Goal: Communication & Community: Answer question/provide support

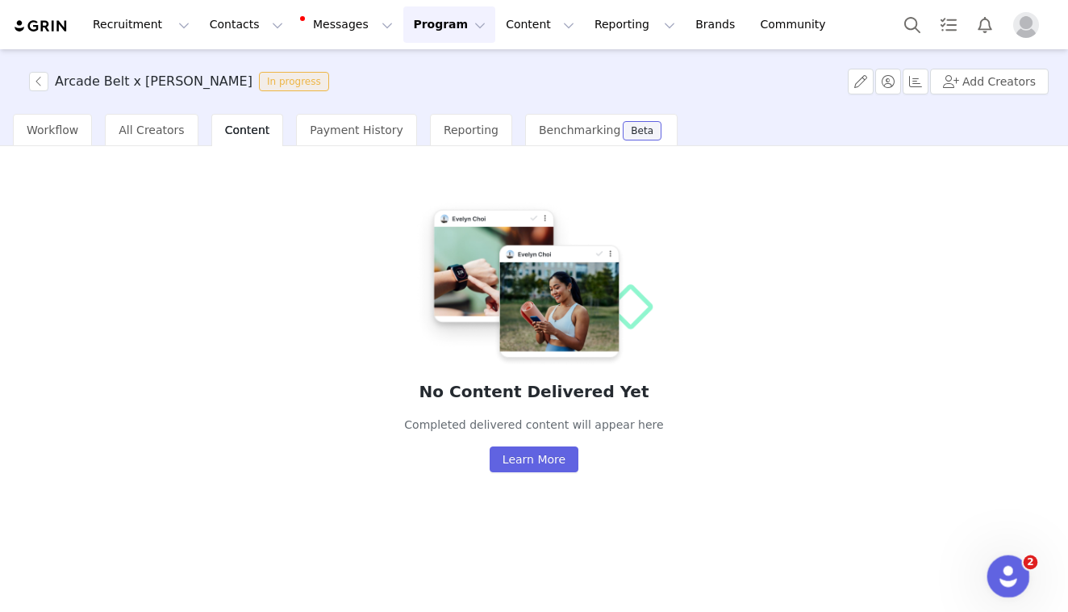
click at [990, 589] on div "Open Intercom Messenger" at bounding box center [1006, 573] width 39 height 39
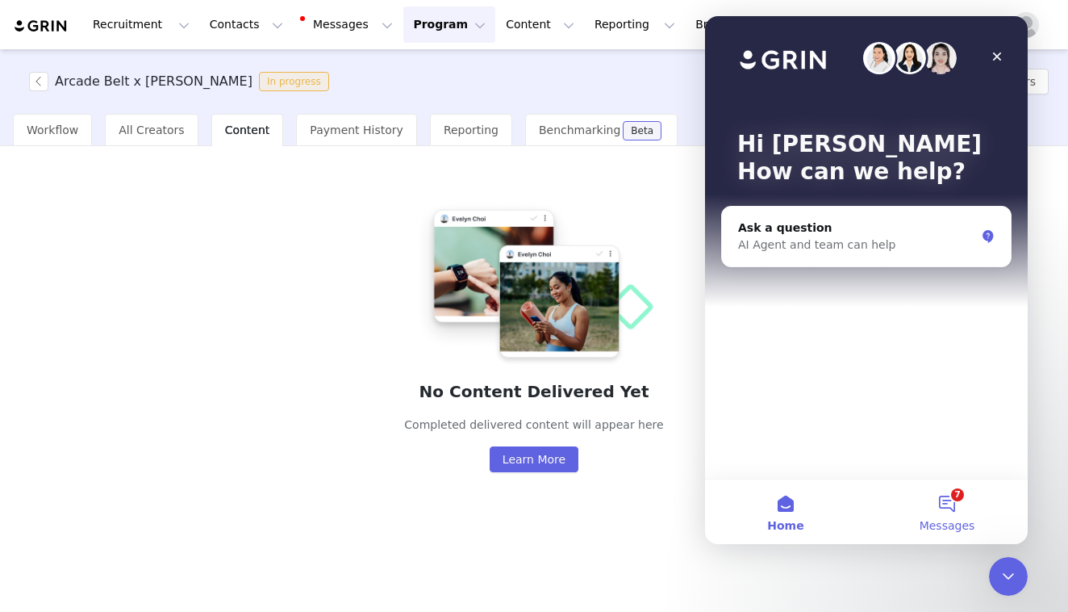
click at [951, 508] on button "7 Messages" at bounding box center [947, 511] width 161 height 65
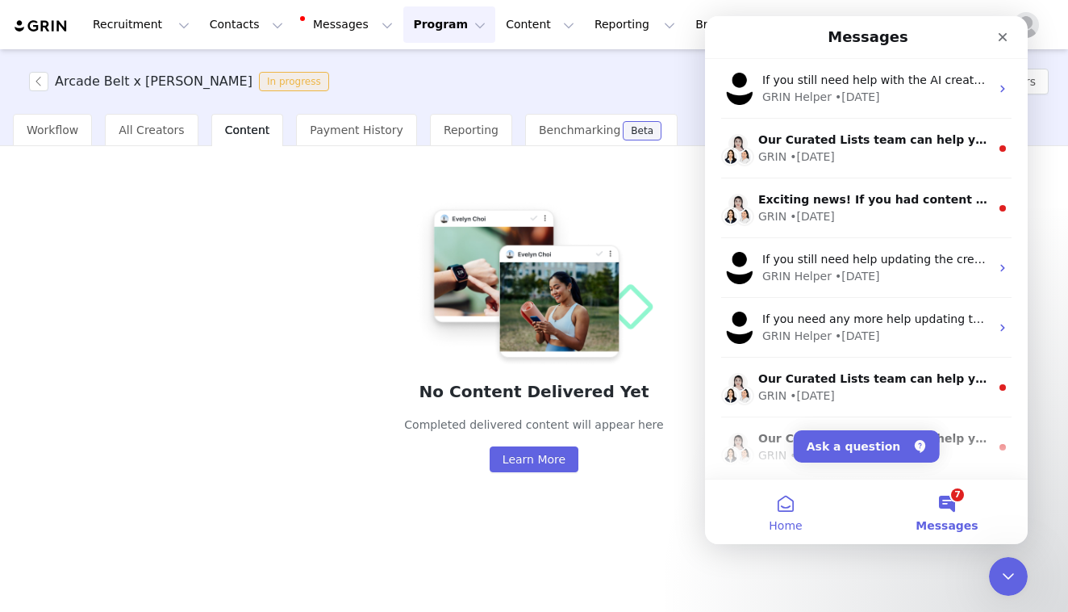
click at [788, 510] on button "Home" at bounding box center [785, 511] width 161 height 65
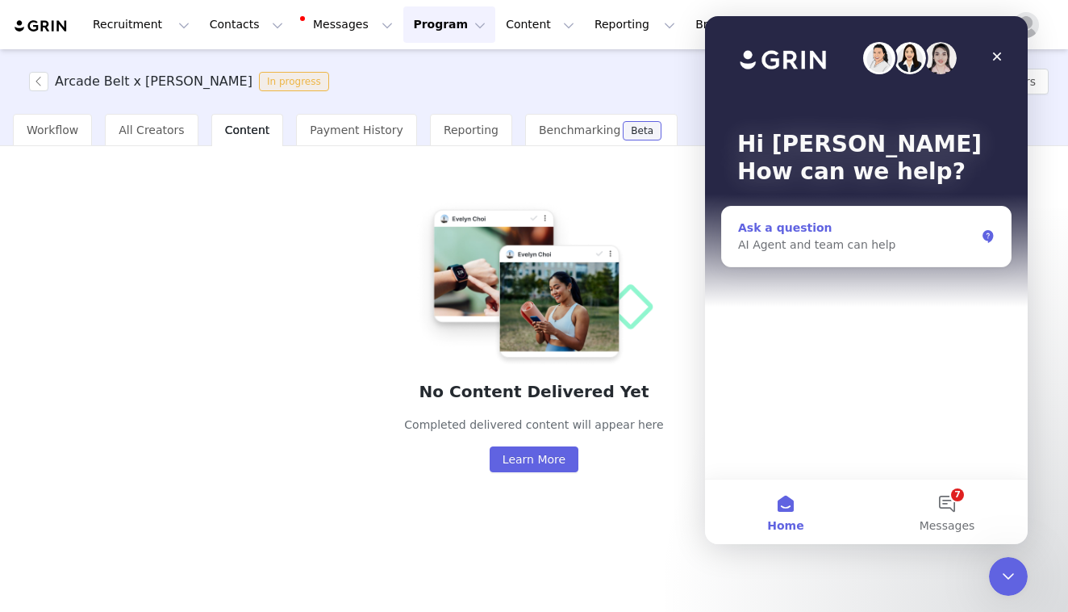
click at [839, 247] on div "AI Agent and team can help" at bounding box center [856, 244] width 237 height 17
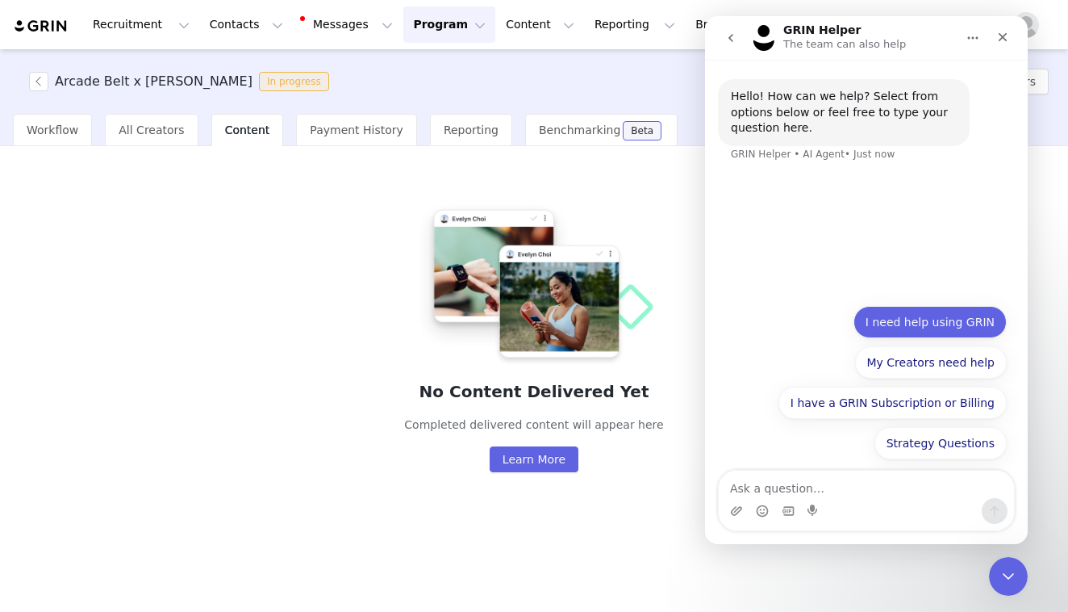
click at [922, 332] on button "I need help using GRIN" at bounding box center [930, 322] width 153 height 32
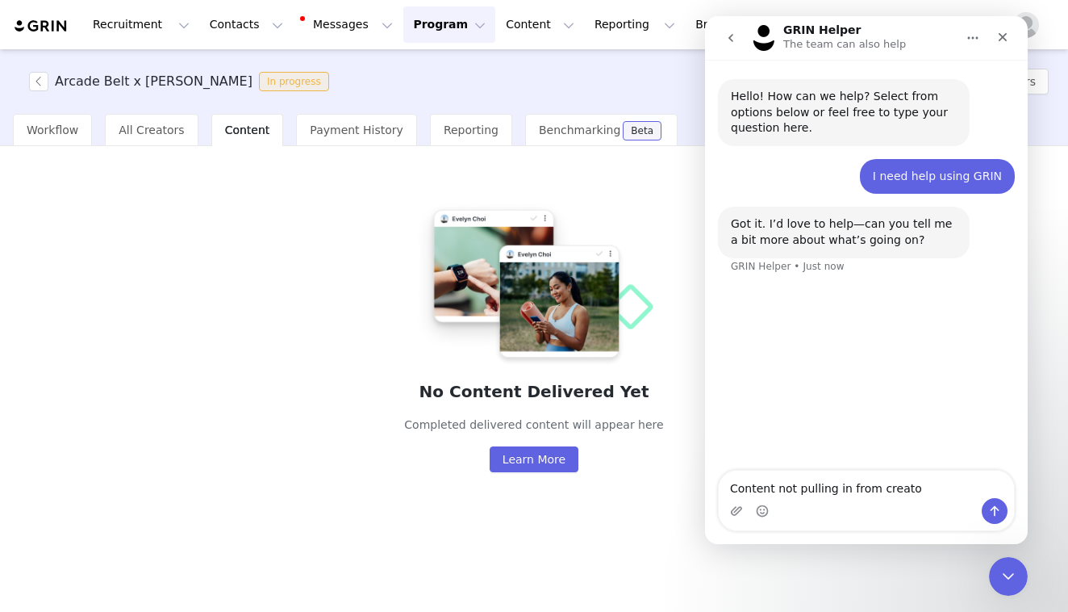
type textarea "Content not pulling in from creator"
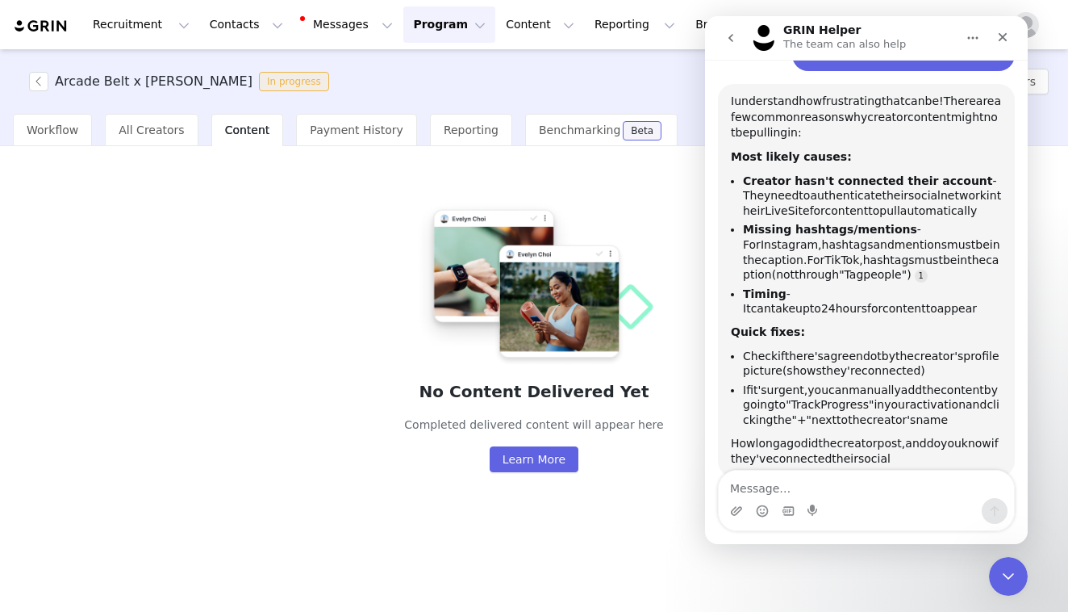
scroll to position [245, 0]
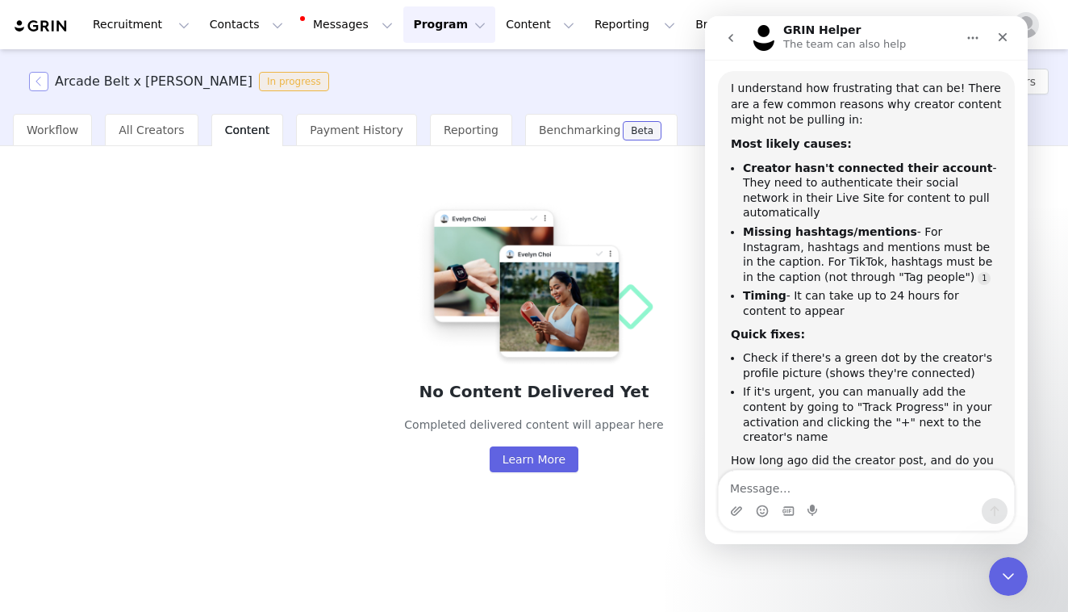
click at [44, 90] on button "button" at bounding box center [38, 81] width 19 height 19
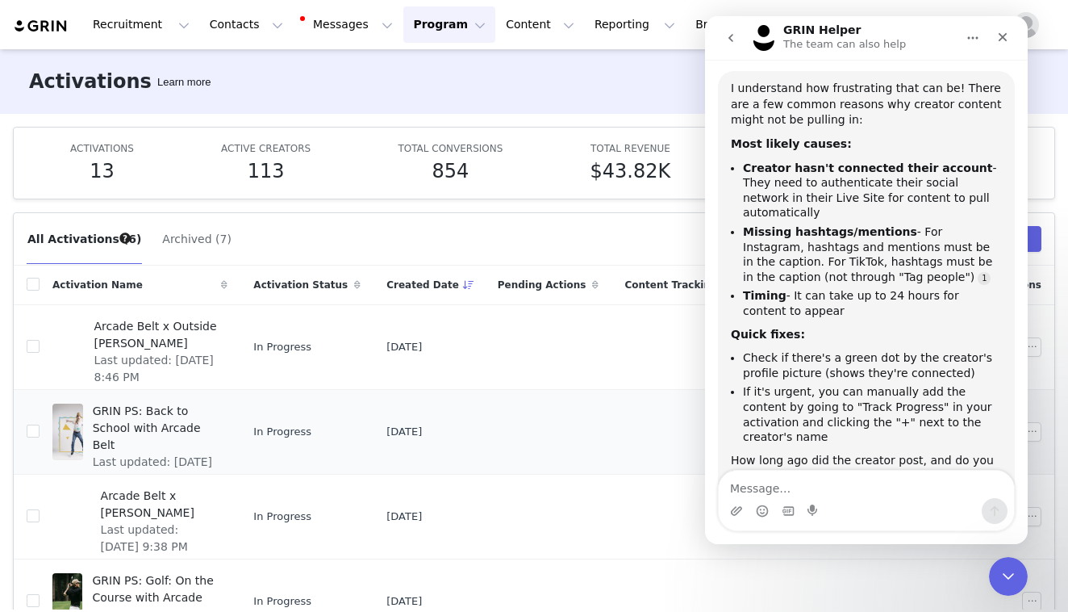
scroll to position [19, 0]
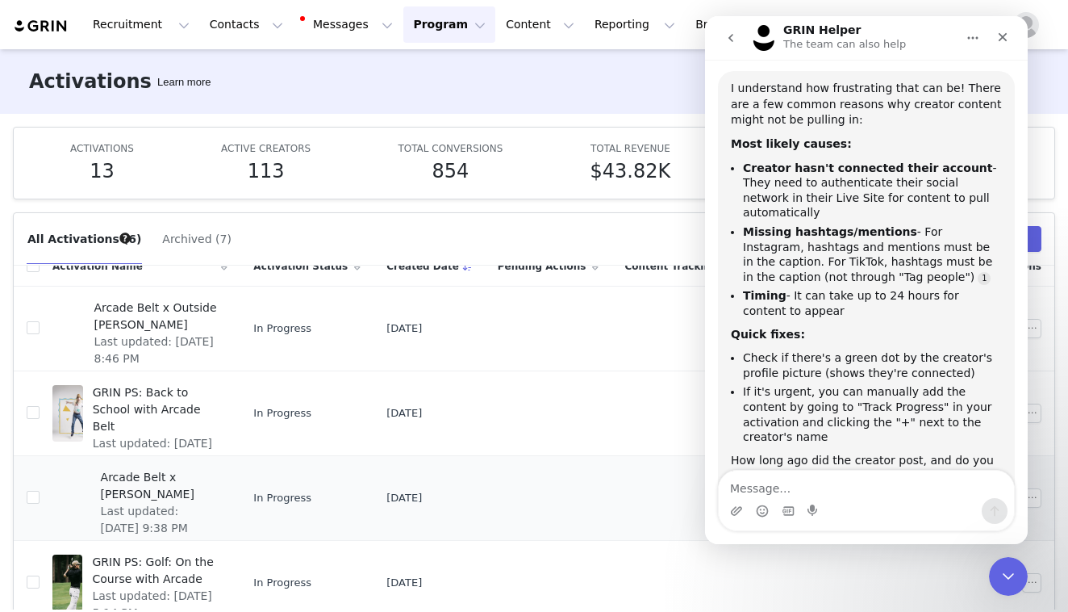
click at [153, 473] on span "Arcade Belt x [PERSON_NAME]" at bounding box center [160, 486] width 118 height 34
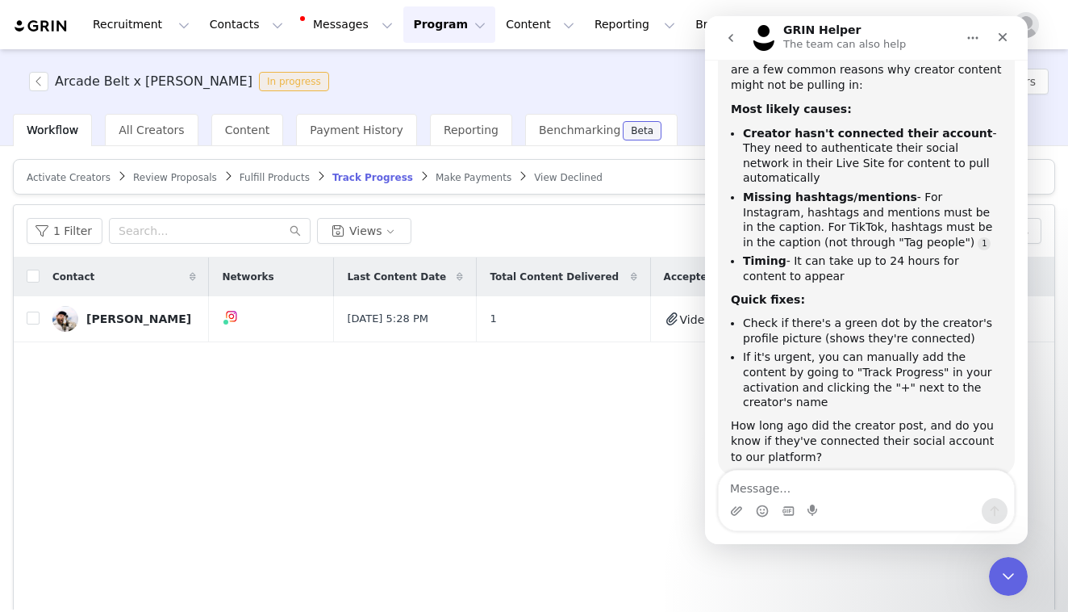
scroll to position [279, 0]
click at [674, 454] on div "Contact Networks Last Content Date Total Content Delivered Accepted Tasks Tasks…" at bounding box center [534, 449] width 1041 height 385
click at [146, 323] on div "[PERSON_NAME]" at bounding box center [138, 318] width 105 height 13
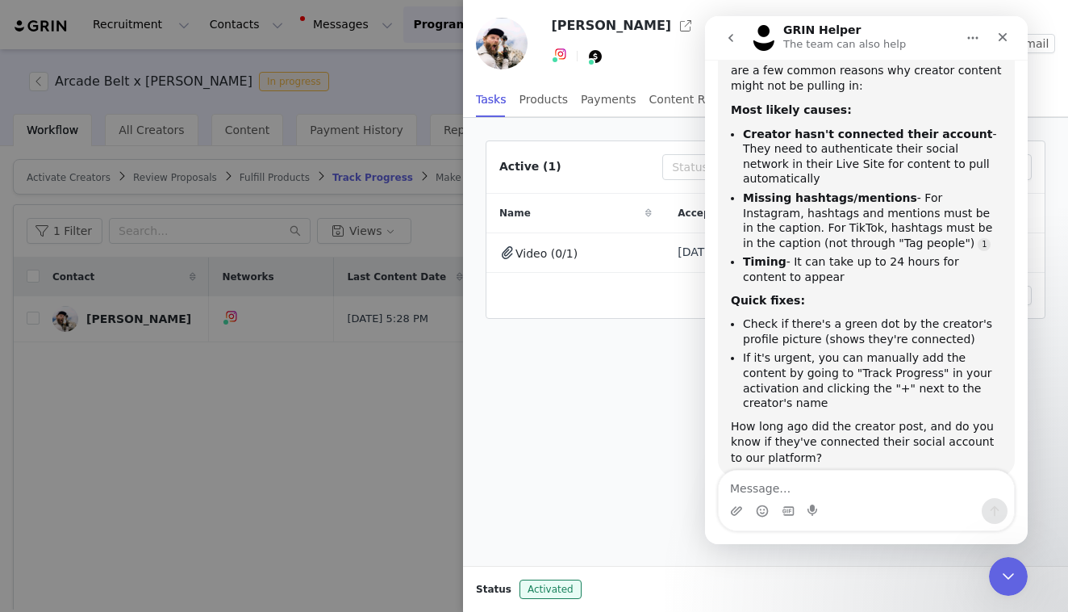
click at [320, 405] on div at bounding box center [534, 306] width 1068 height 612
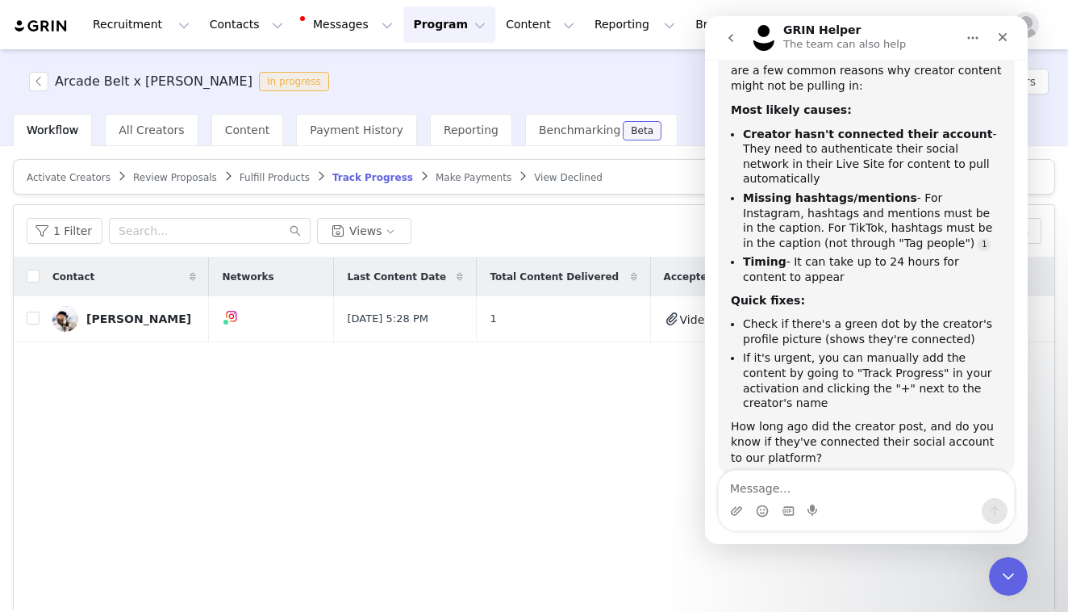
click at [194, 178] on span "Review Proposals" at bounding box center [175, 177] width 84 height 11
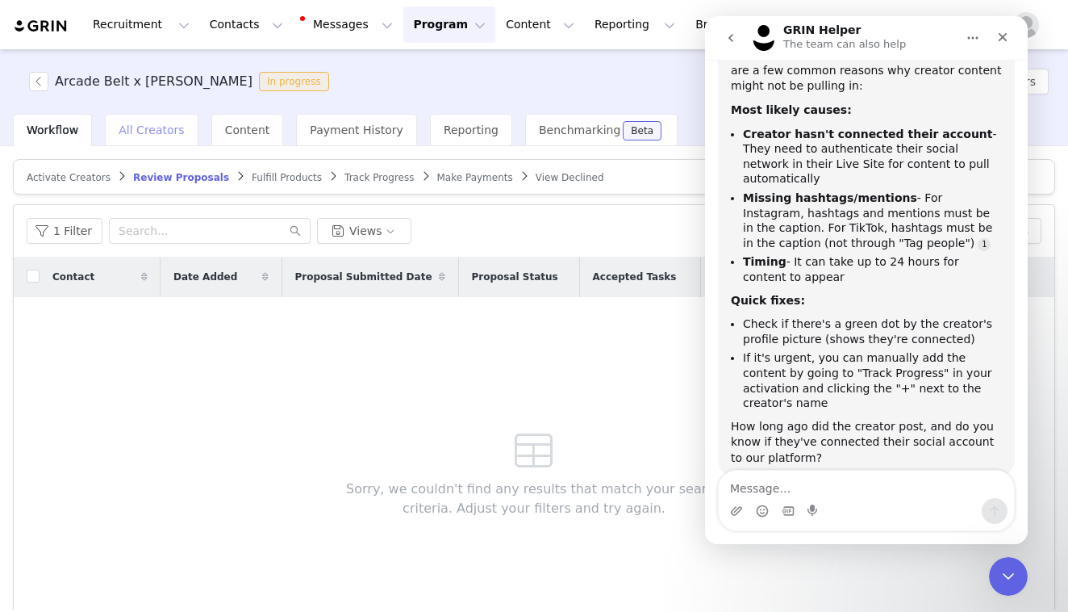
click at [173, 139] on div "All Creators" at bounding box center [151, 130] width 93 height 32
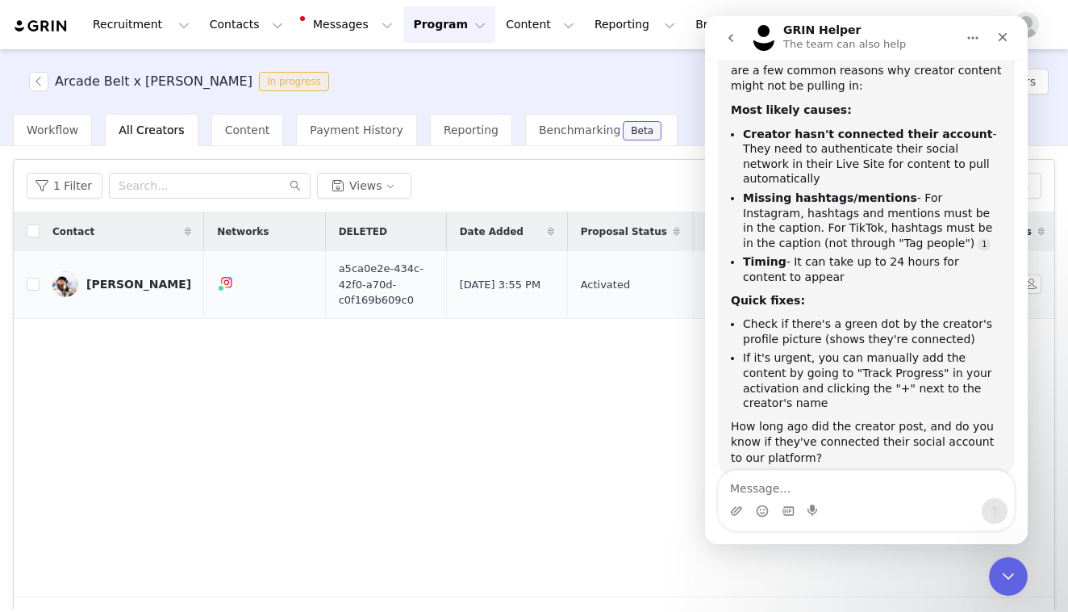
click at [70, 286] on img at bounding box center [65, 284] width 26 height 26
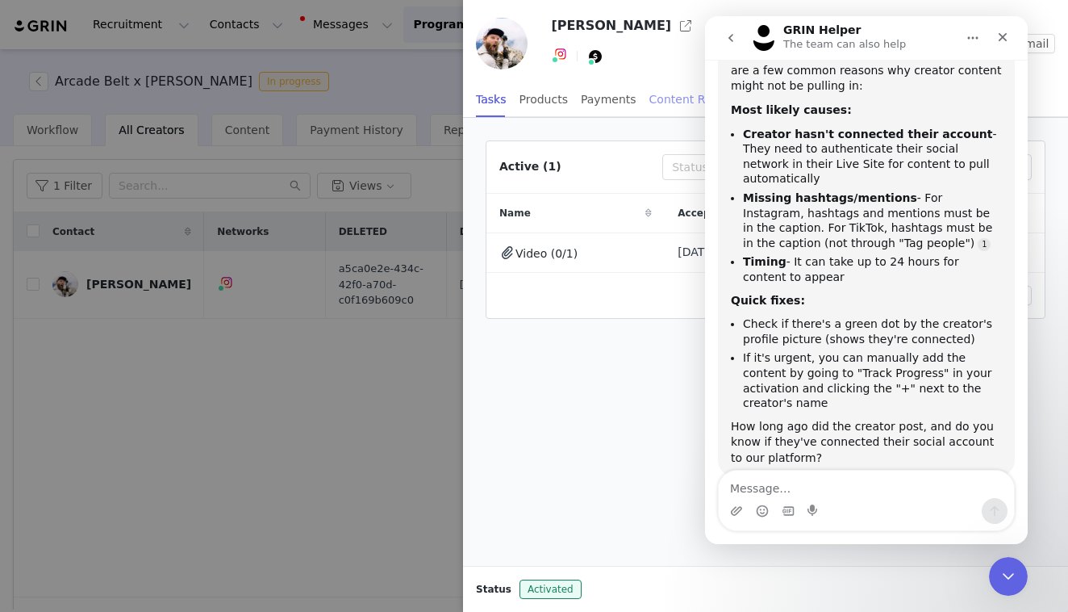
click at [689, 94] on div "Content Rights" at bounding box center [692, 100] width 84 height 36
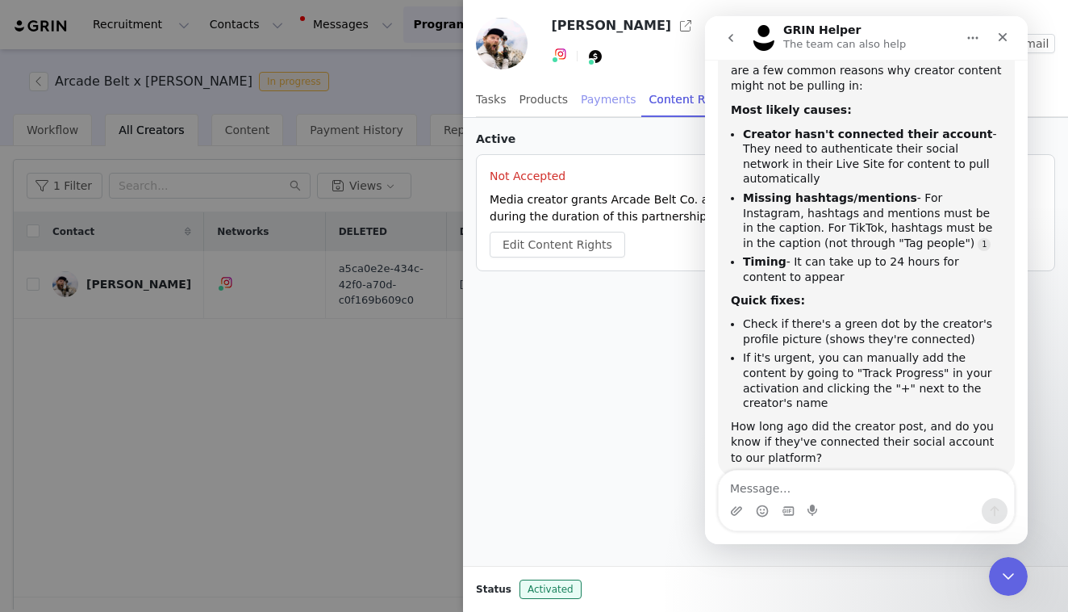
click at [596, 99] on div "Payments" at bounding box center [609, 100] width 56 height 36
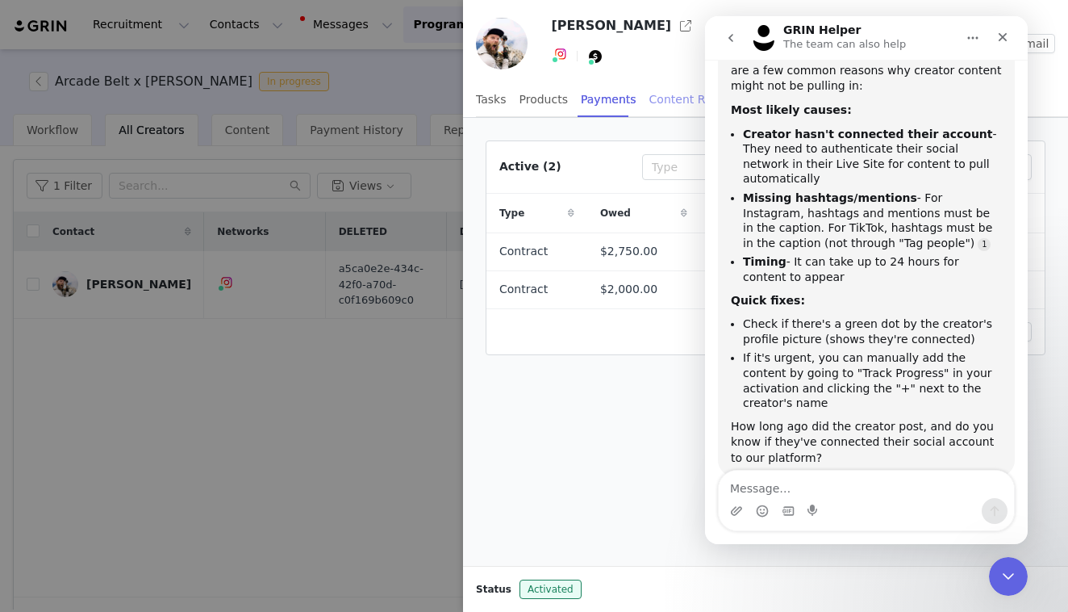
click at [664, 94] on div "Content Rights" at bounding box center [692, 100] width 84 height 36
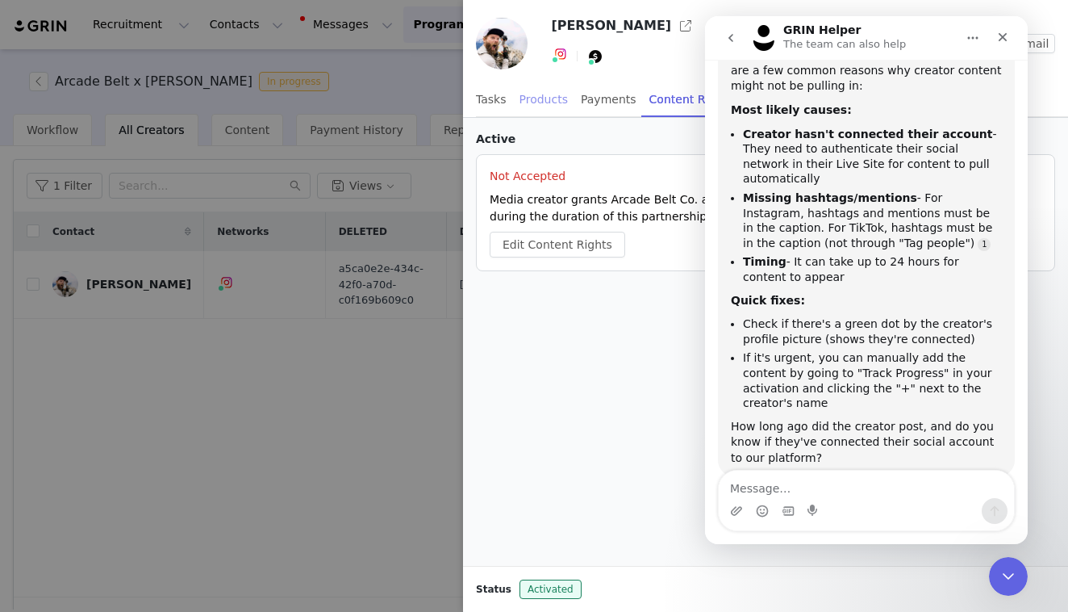
click at [553, 100] on div "Products" at bounding box center [544, 100] width 48 height 36
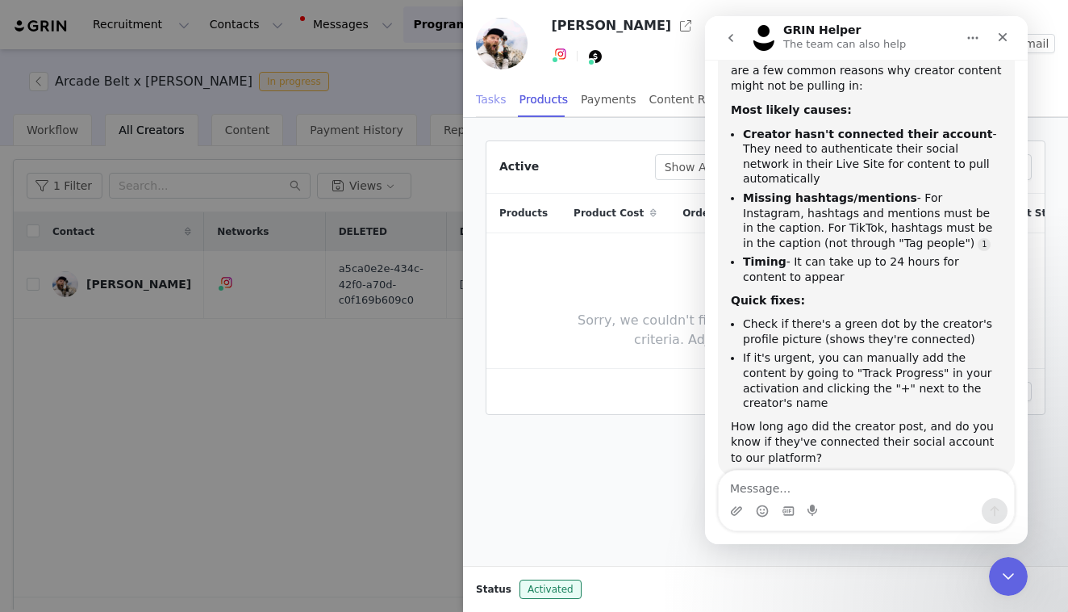
click at [500, 98] on div "Tasks" at bounding box center [491, 100] width 31 height 36
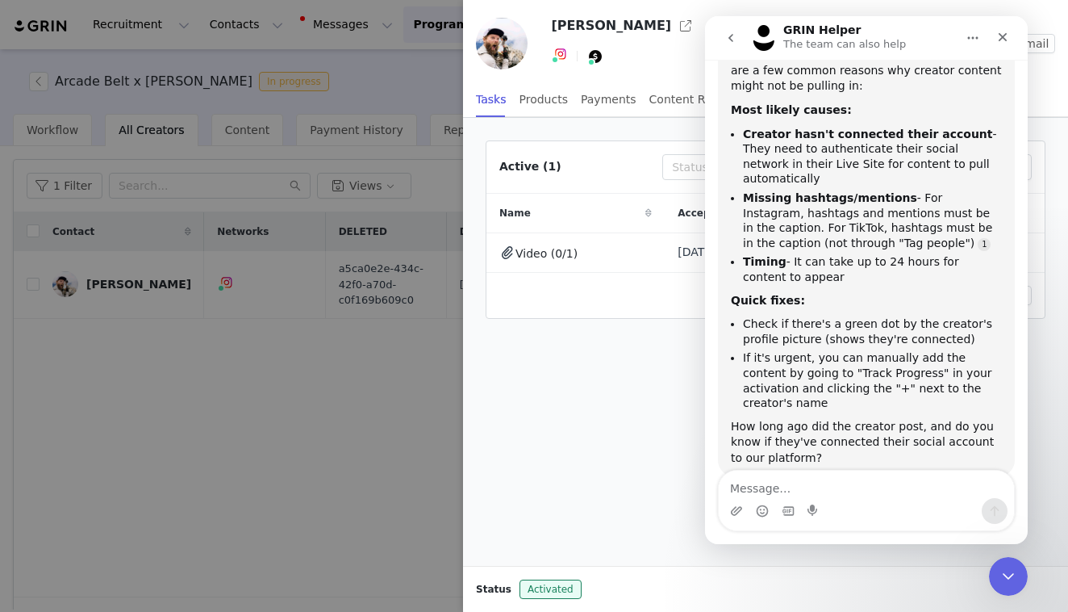
click at [969, 40] on icon "Home" at bounding box center [973, 37] width 13 height 13
click at [996, 40] on div "Close" at bounding box center [1003, 37] width 29 height 29
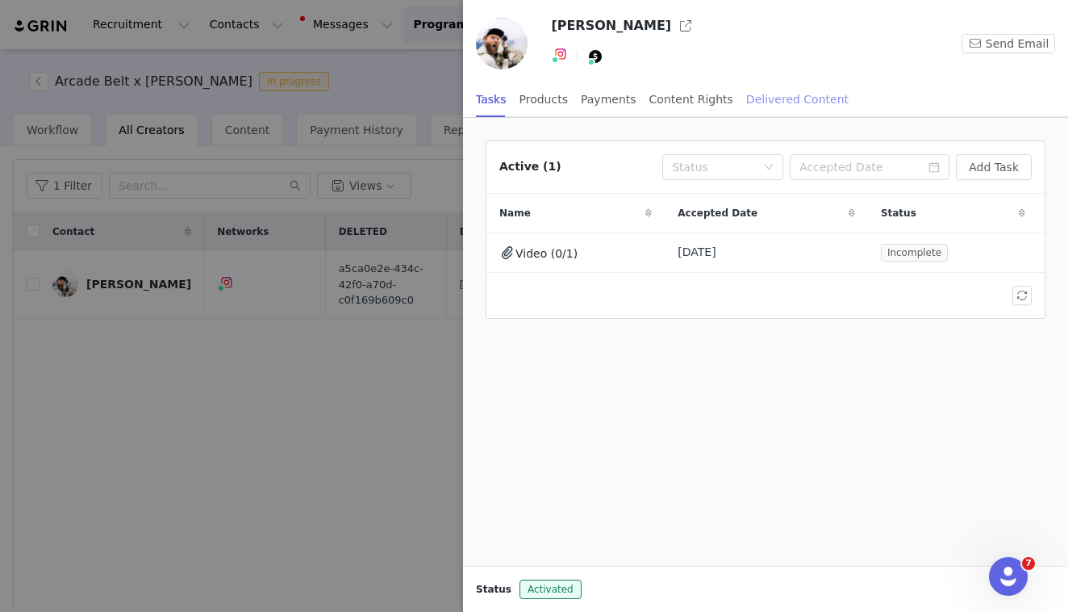
click at [776, 98] on div "Delivered Content" at bounding box center [797, 100] width 102 height 36
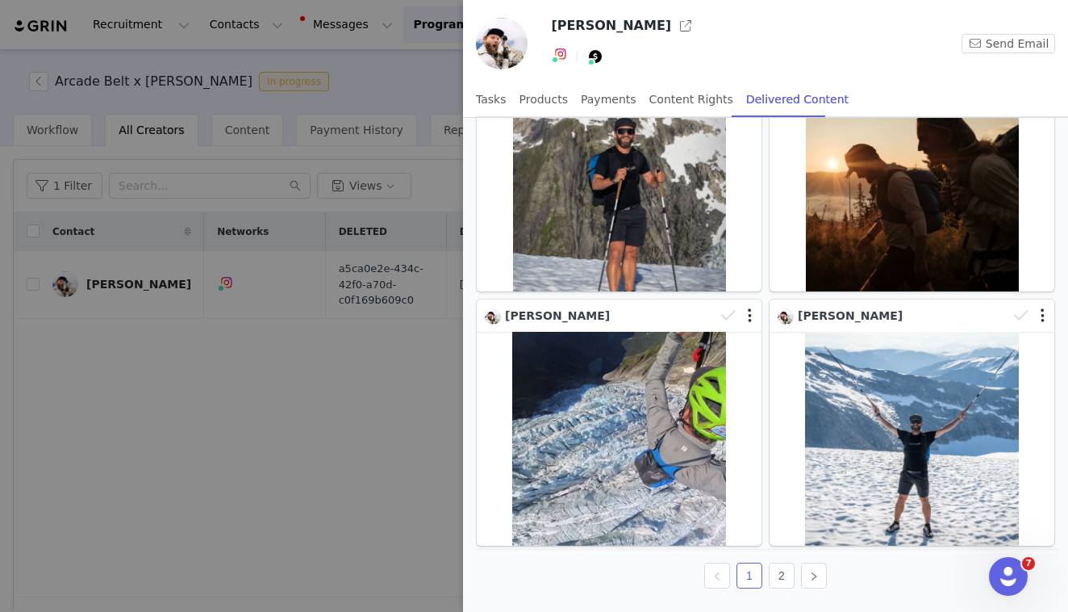
scroll to position [236, 0]
click at [784, 572] on link "2" at bounding box center [782, 575] width 24 height 24
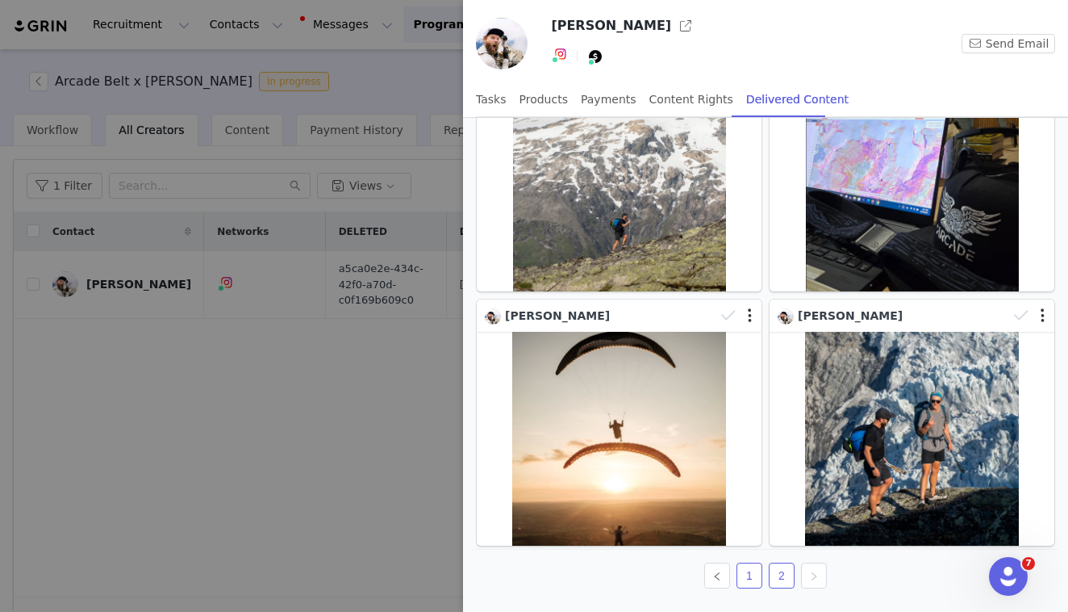
click at [756, 580] on link "1" at bounding box center [750, 575] width 24 height 24
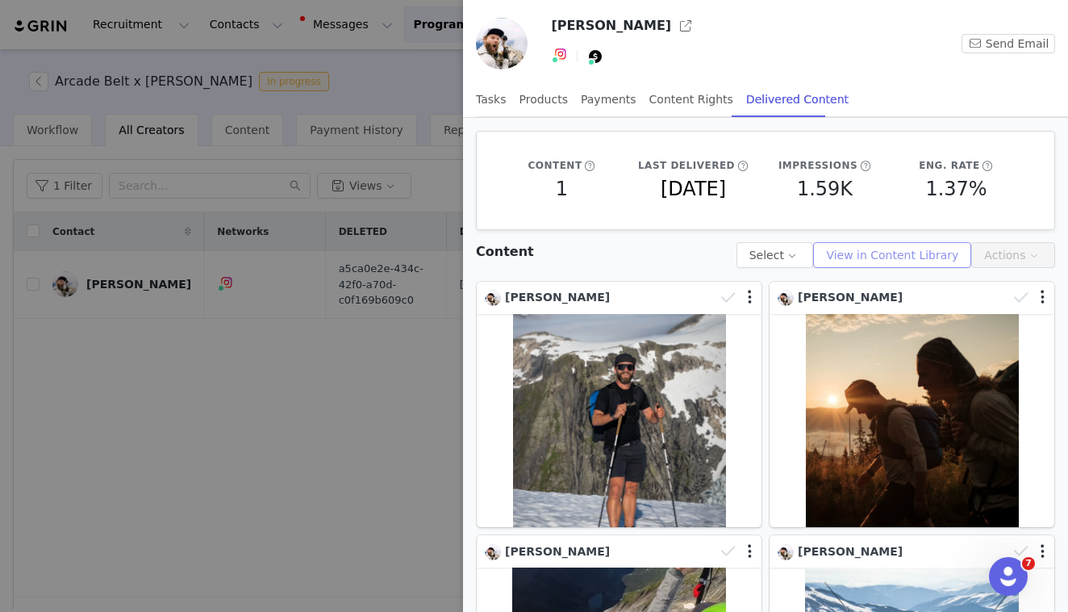
click at [842, 254] on button "View in Content Library" at bounding box center [892, 255] width 158 height 26
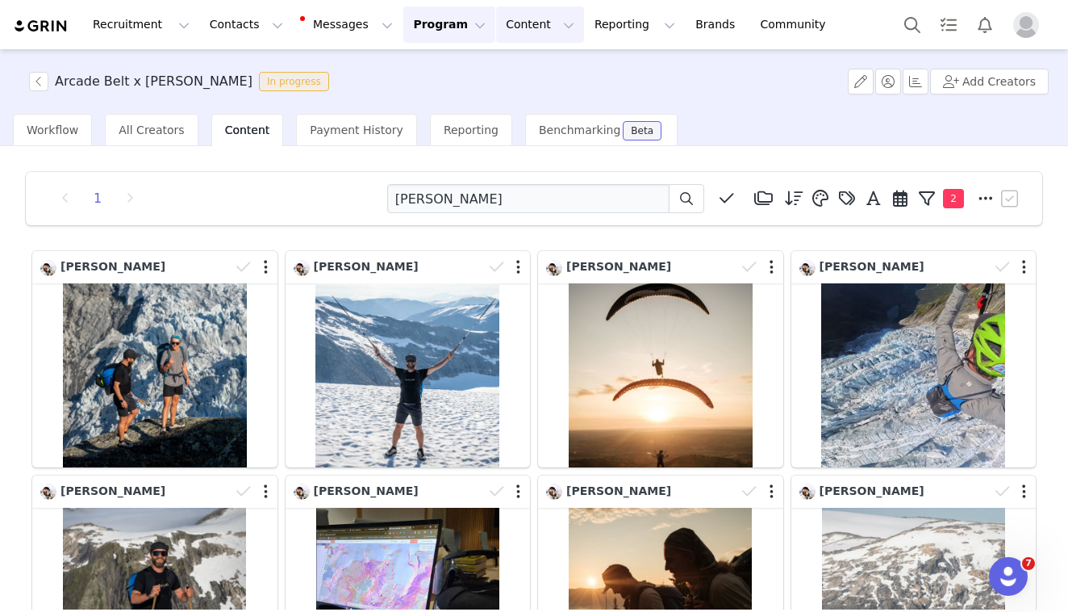
click at [525, 15] on button "Content Content" at bounding box center [540, 24] width 88 height 36
click at [525, 64] on p "Creator Content" at bounding box center [521, 71] width 90 height 17
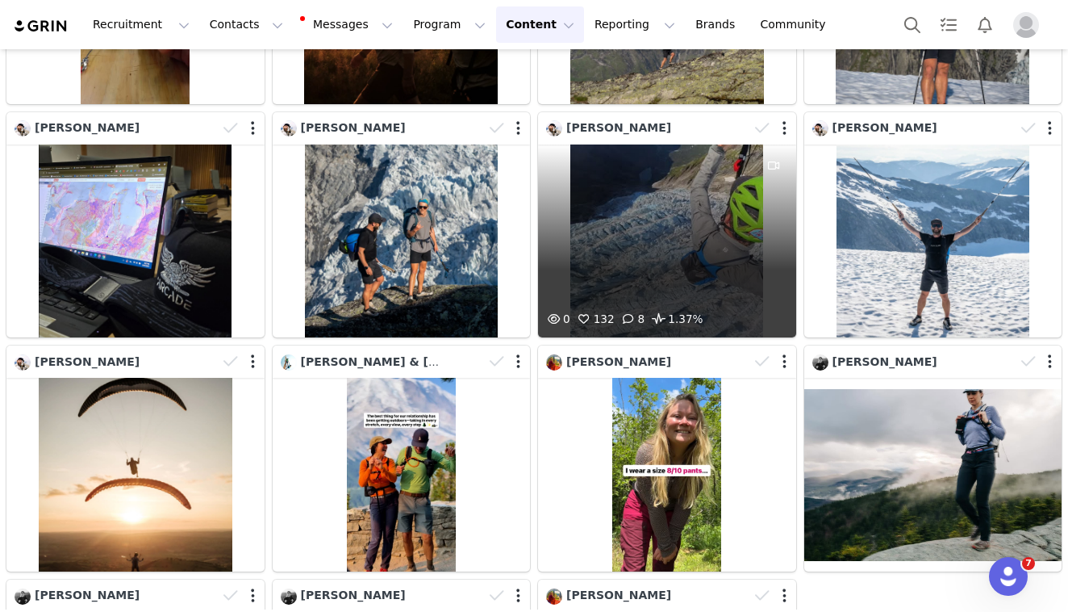
scroll to position [251, 0]
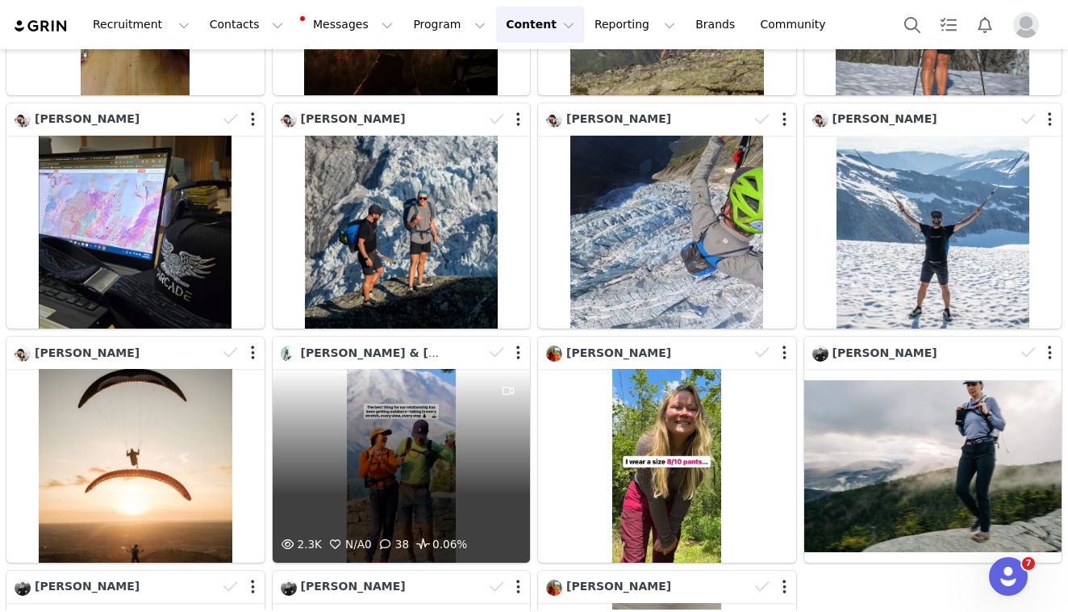
click at [407, 440] on div "2.3K N/A 0 38 0.06%" at bounding box center [402, 466] width 258 height 194
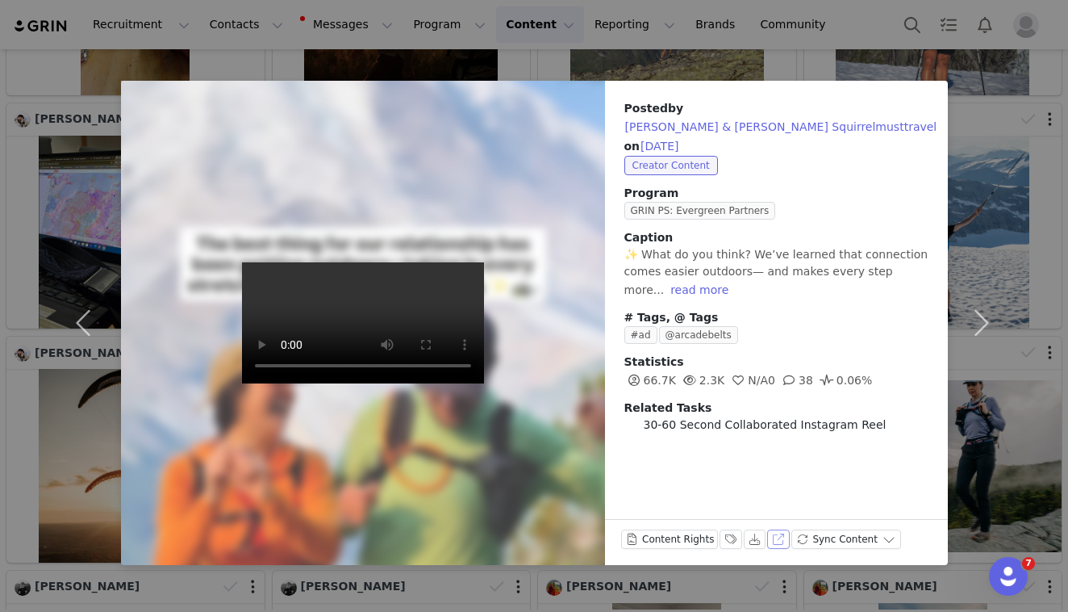
click at [775, 542] on button "View on Instagram" at bounding box center [778, 538] width 23 height 19
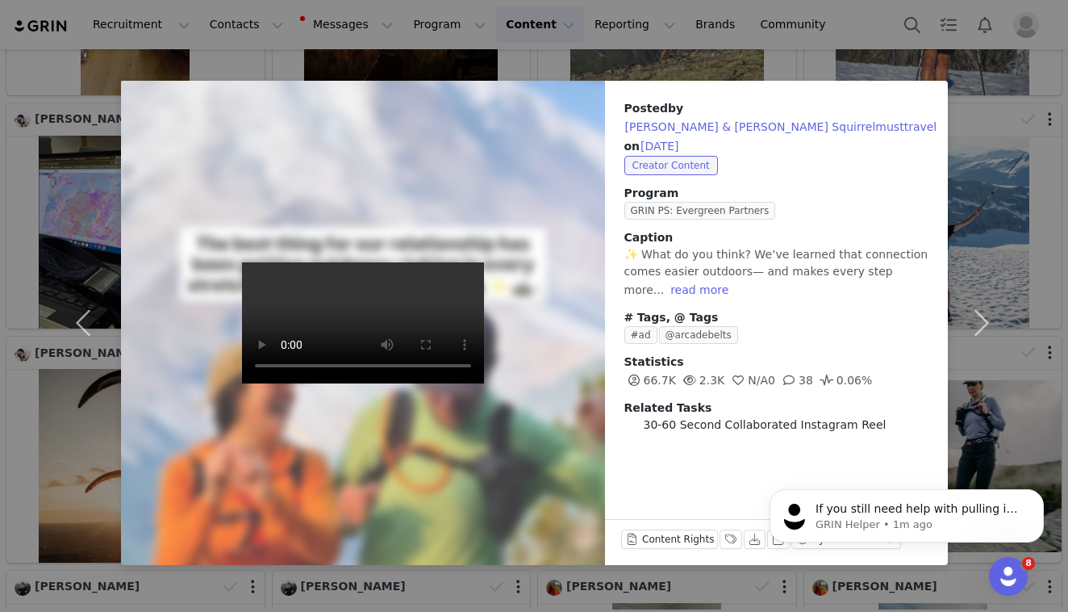
scroll to position [0, 0]
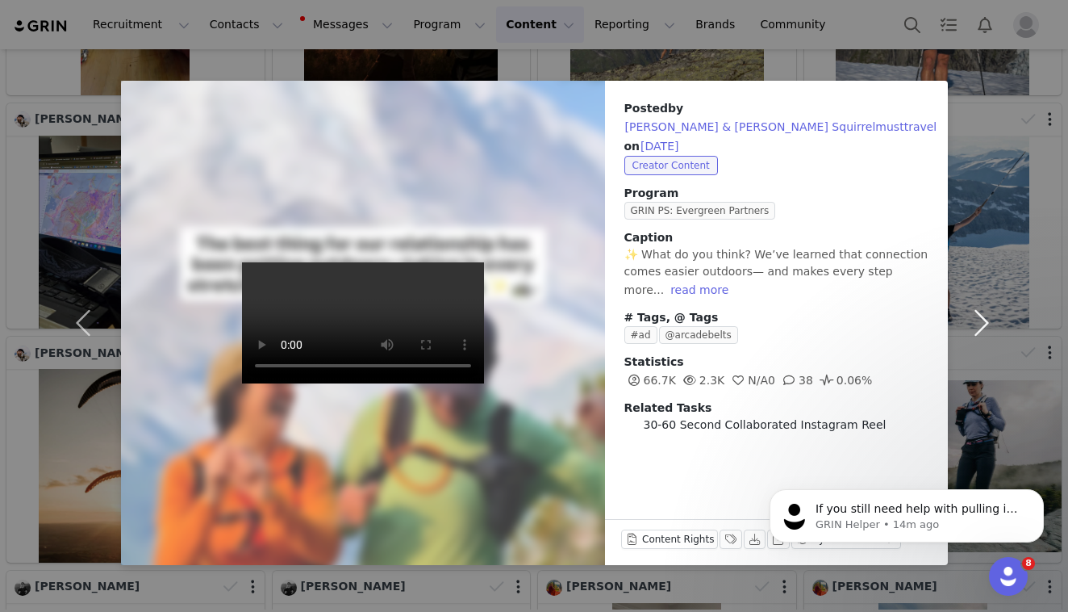
click at [980, 139] on button "button" at bounding box center [982, 323] width 68 height 484
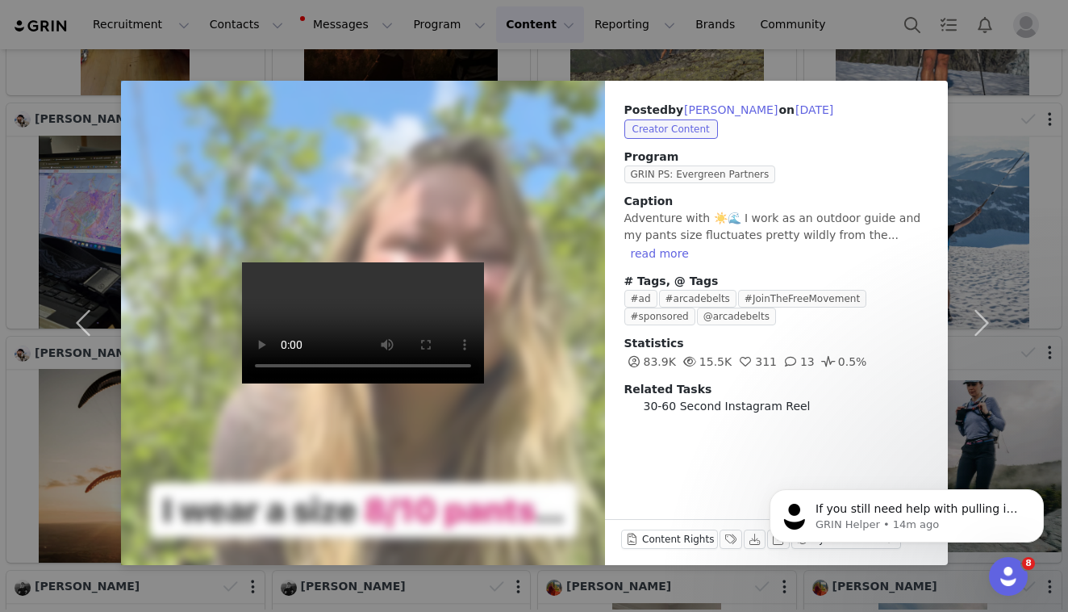
click at [881, 66] on div "Posted by [PERSON_NAME] on [DATE] Creator Content Program GRIN PS: Evergreen Pa…" at bounding box center [534, 306] width 1068 height 612
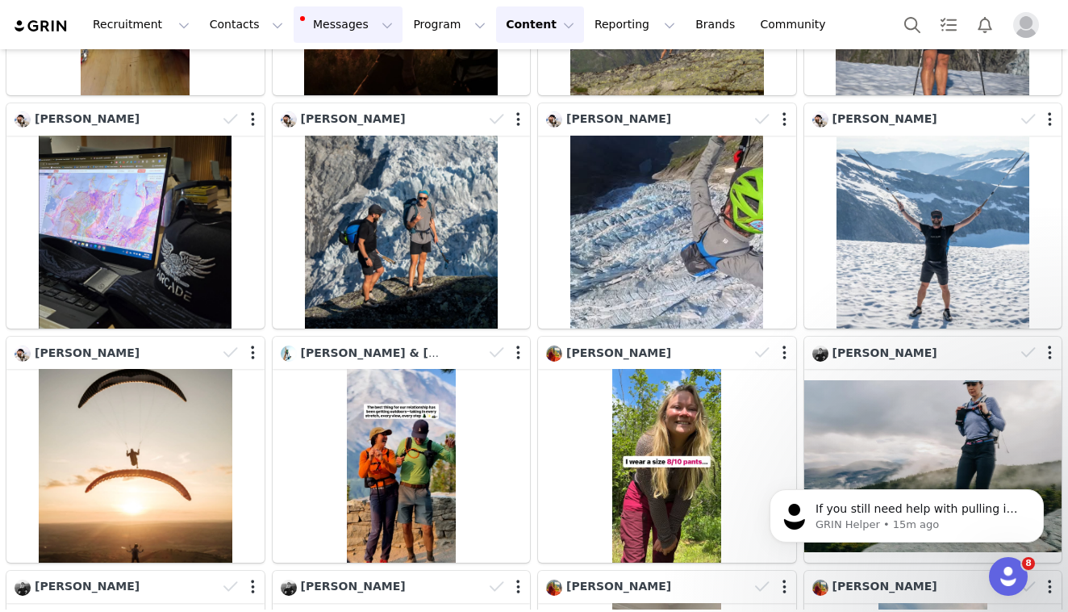
click at [312, 36] on button "Messages Messages" at bounding box center [348, 24] width 109 height 36
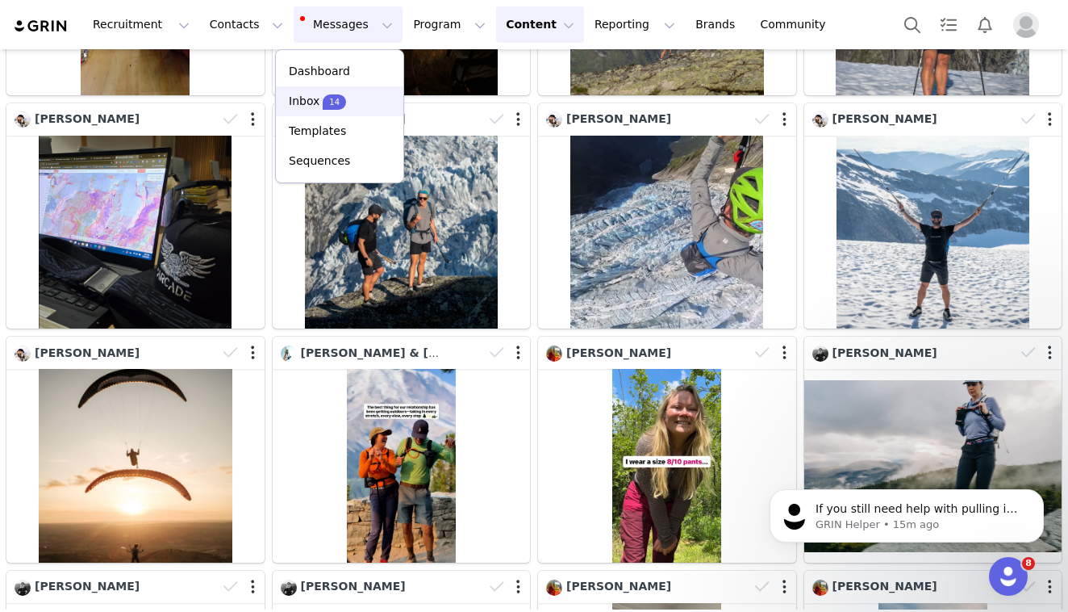
click at [312, 100] on p "Inbox" at bounding box center [304, 101] width 31 height 17
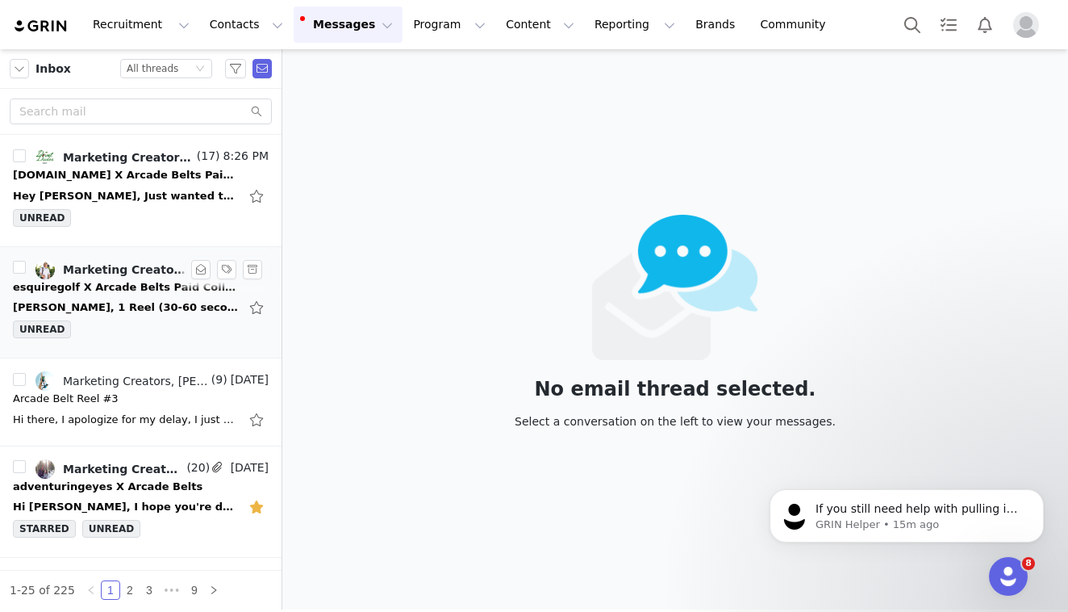
click at [132, 288] on div "esquiregolf X Arcade Belts Paid Collaboration" at bounding box center [126, 287] width 226 height 16
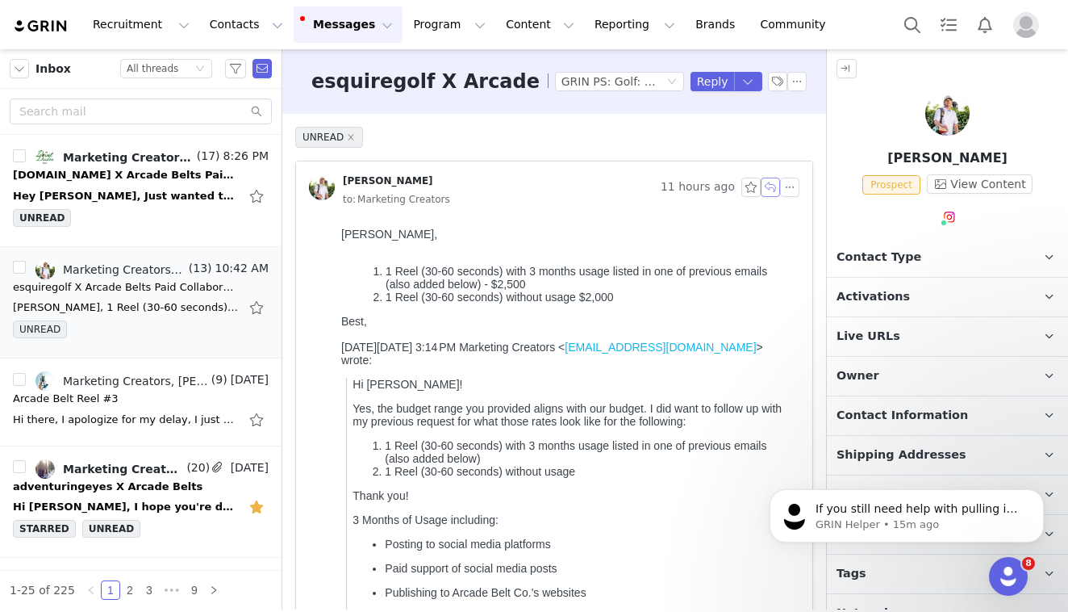
click at [774, 182] on button "button" at bounding box center [770, 187] width 19 height 19
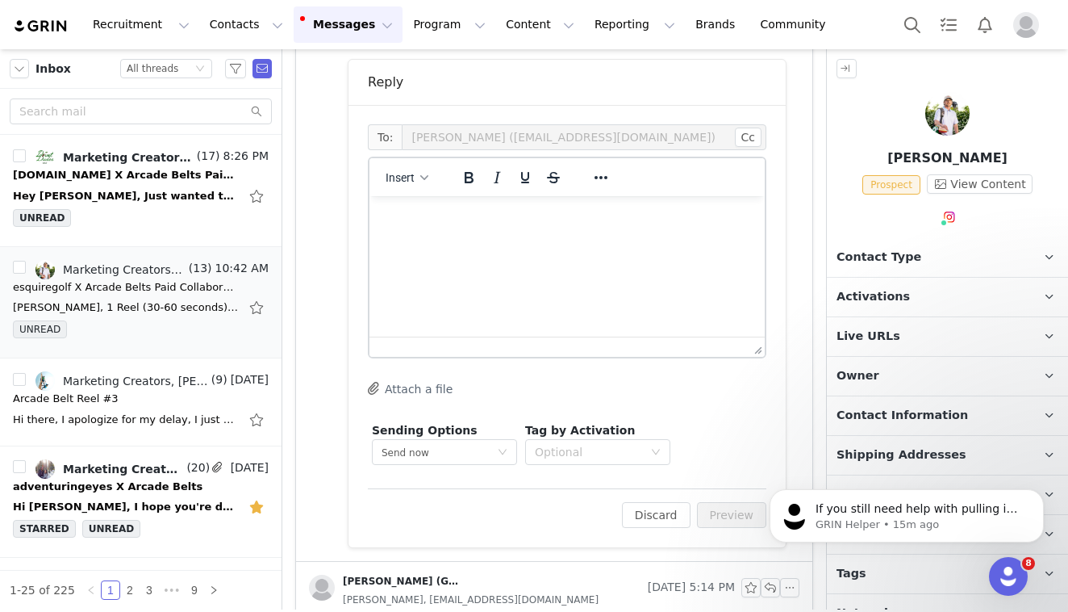
click at [581, 240] on html at bounding box center [567, 218] width 395 height 44
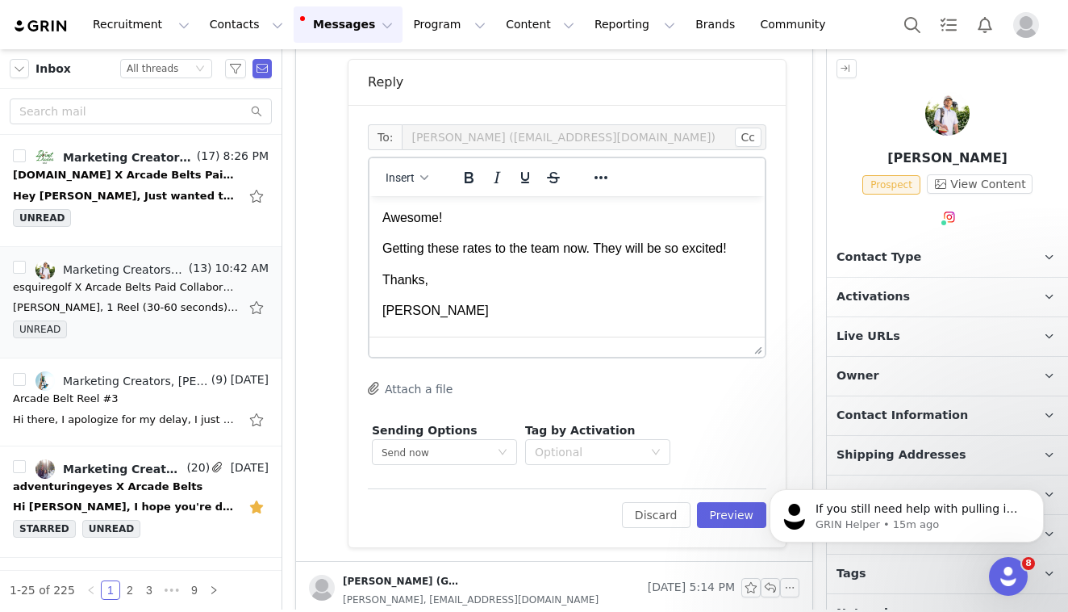
click at [748, 525] on html "If you still need help with pulling in creator content, I'm here to assist you!…" at bounding box center [907, 511] width 323 height 113
click at [747, 512] on html "If you still need help with pulling in creator content, I'm here to assist you!…" at bounding box center [907, 511] width 323 height 113
click at [729, 504] on button "Preview" at bounding box center [732, 515] width 70 height 26
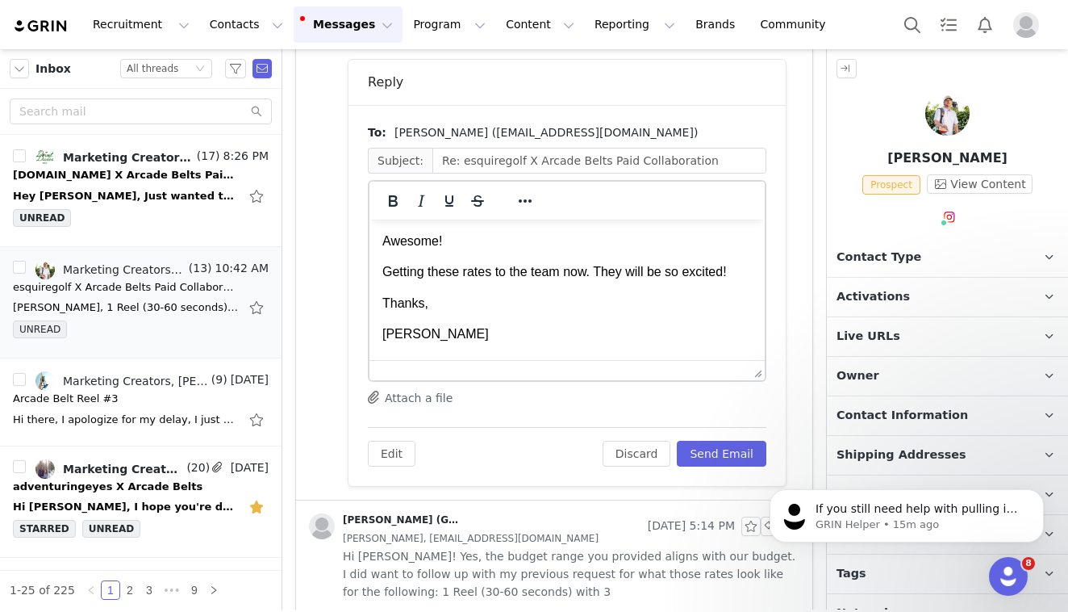
scroll to position [925, 0]
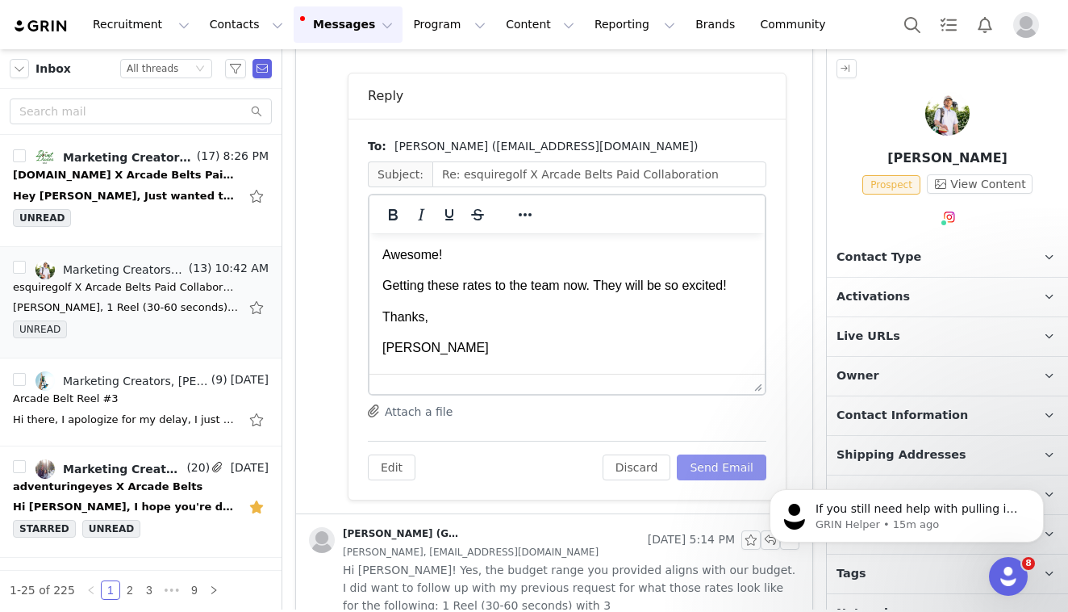
click at [711, 462] on button "Send Email" at bounding box center [722, 467] width 90 height 26
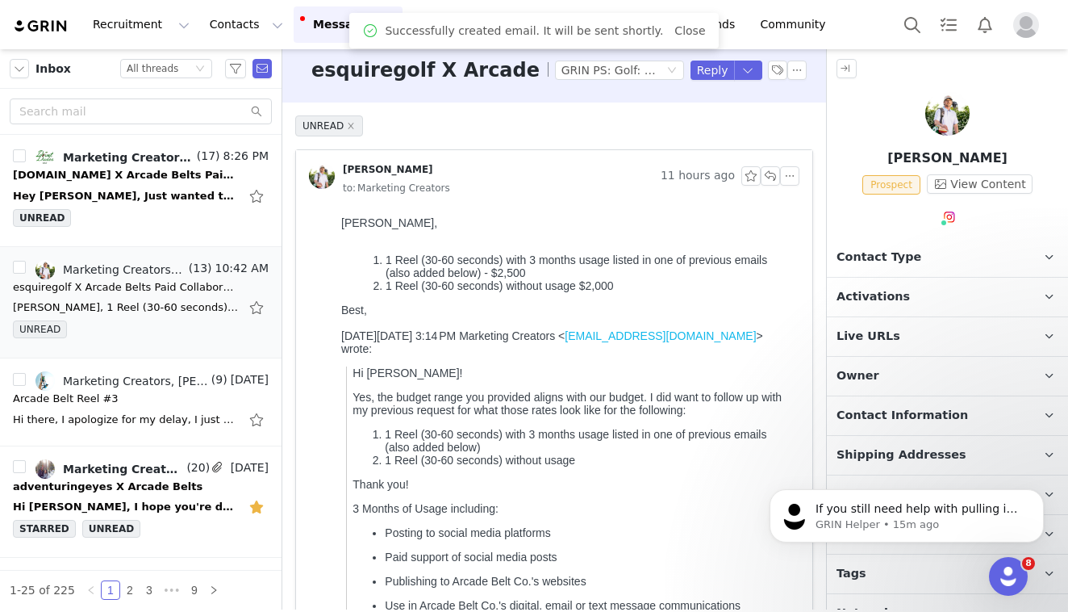
scroll to position [4, 0]
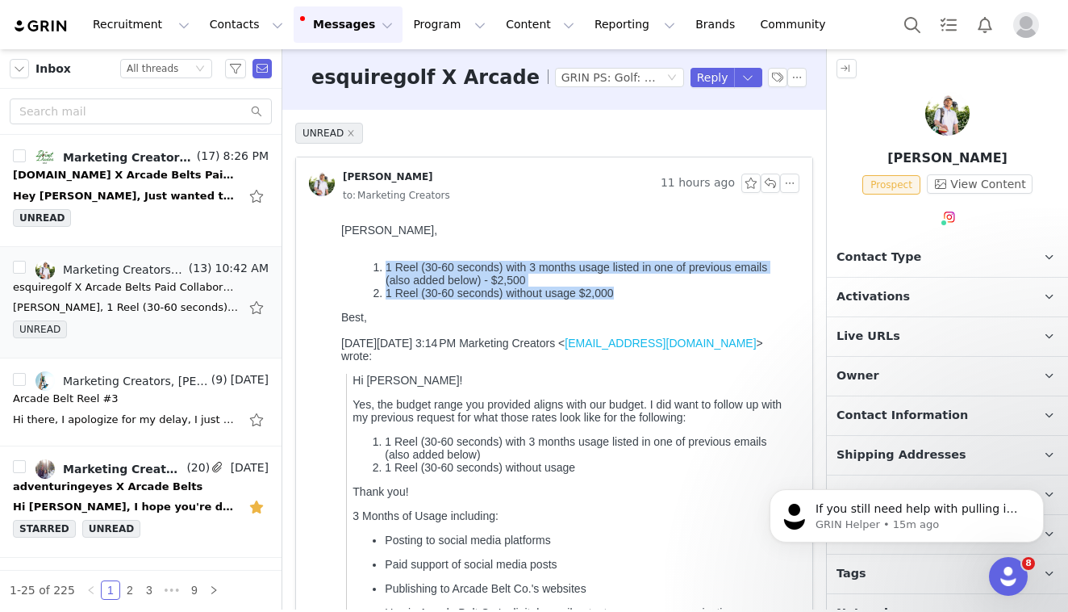
drag, startPoint x: 634, startPoint y: 299, endPoint x: 364, endPoint y: 267, distance: 272.2
click at [364, 267] on ol "1 Reel (30-60 seconds) with 3 months usage listed in one of previous emails (al…" at bounding box center [567, 280] width 452 height 39
copy ol "1 Reel (30-60 seconds) with 3 months usage listed in one of previous emails (al…"
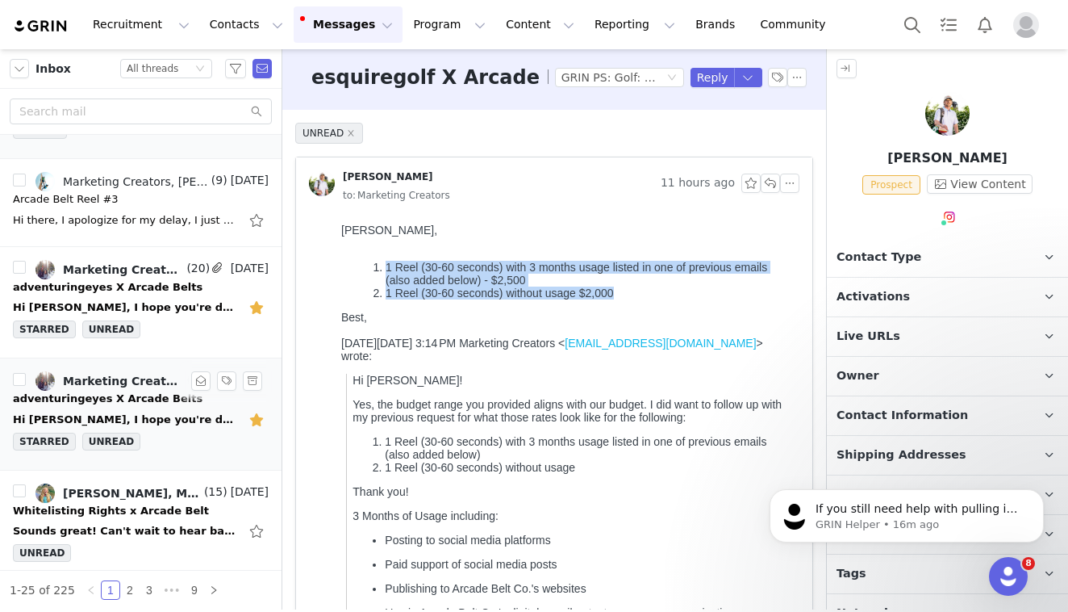
scroll to position [200, 0]
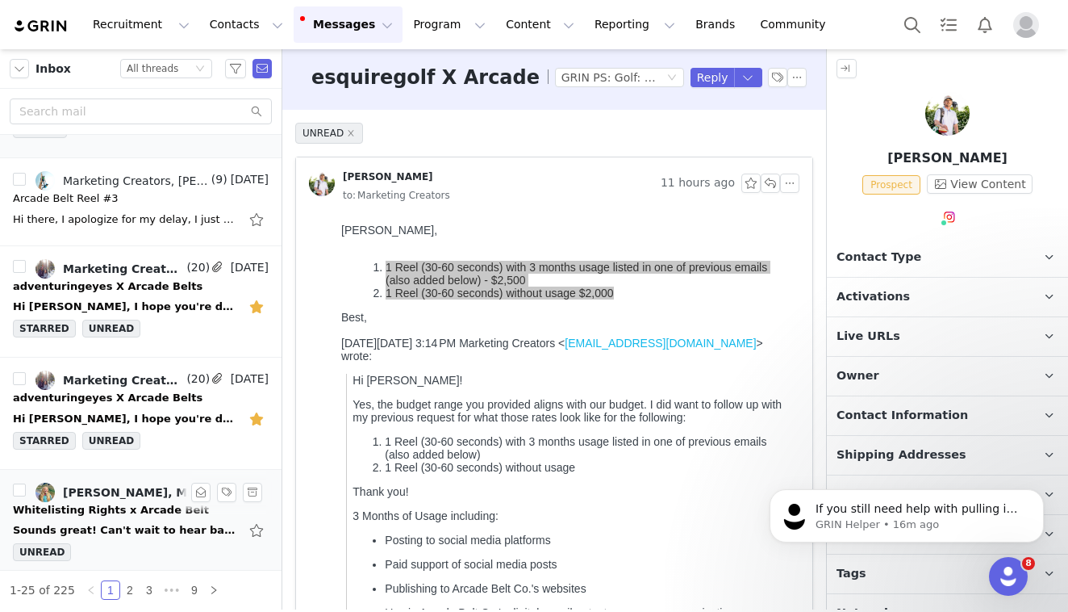
click at [136, 502] on div "Whitelisting Rights x Arcade Belt" at bounding box center [111, 510] width 196 height 16
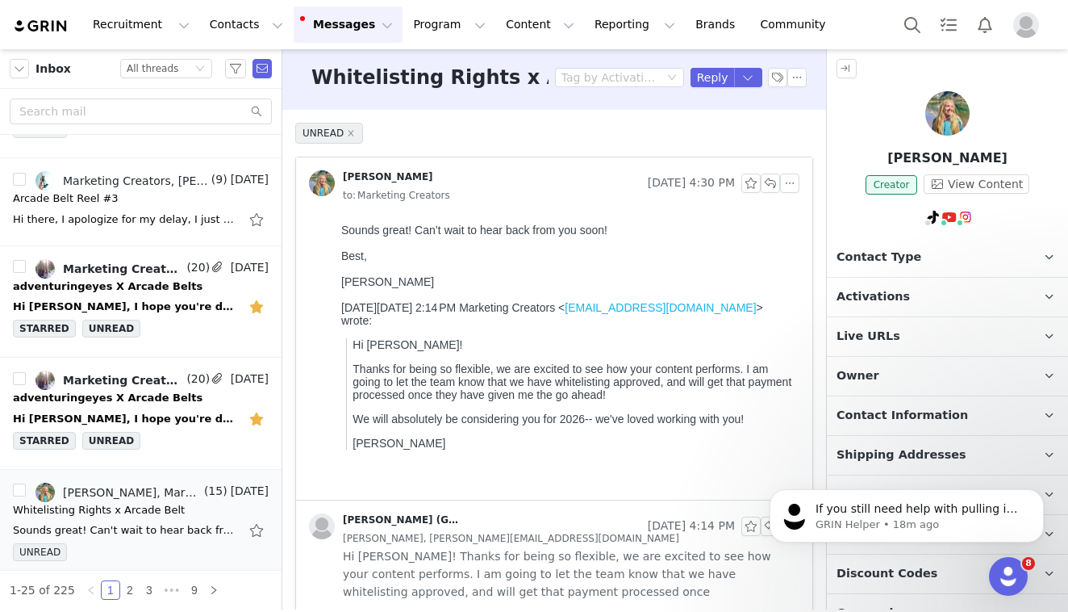
scroll to position [2, 0]
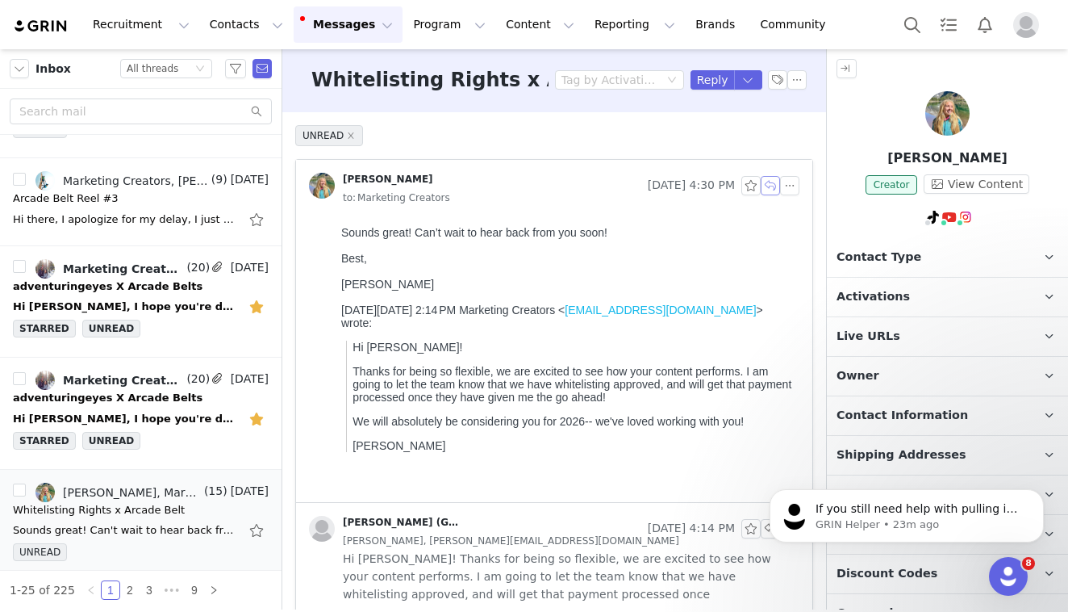
click at [771, 192] on button "button" at bounding box center [770, 185] width 19 height 19
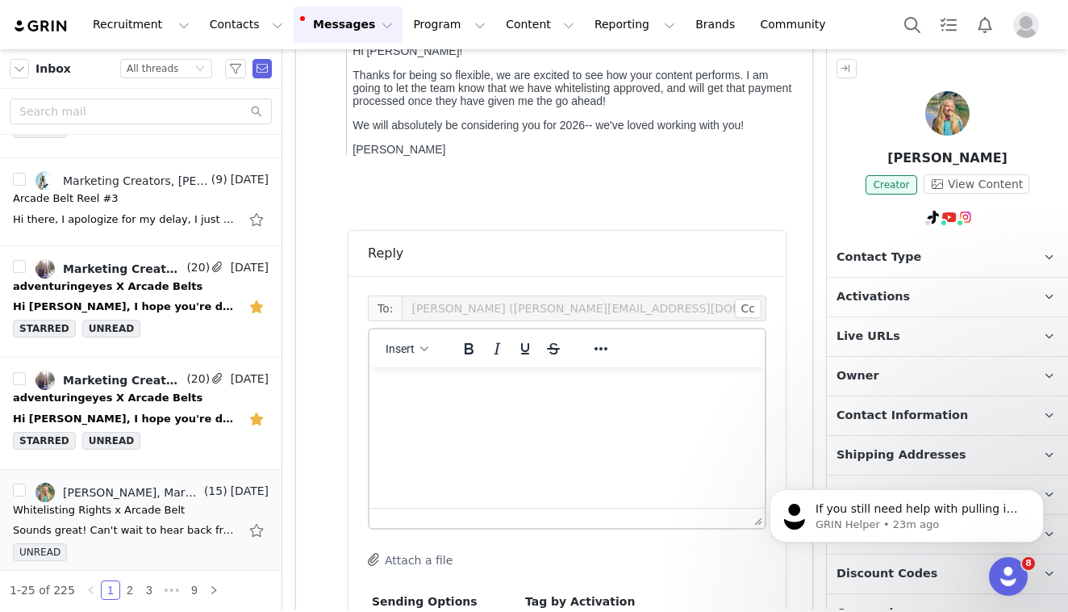
scroll to position [331, 0]
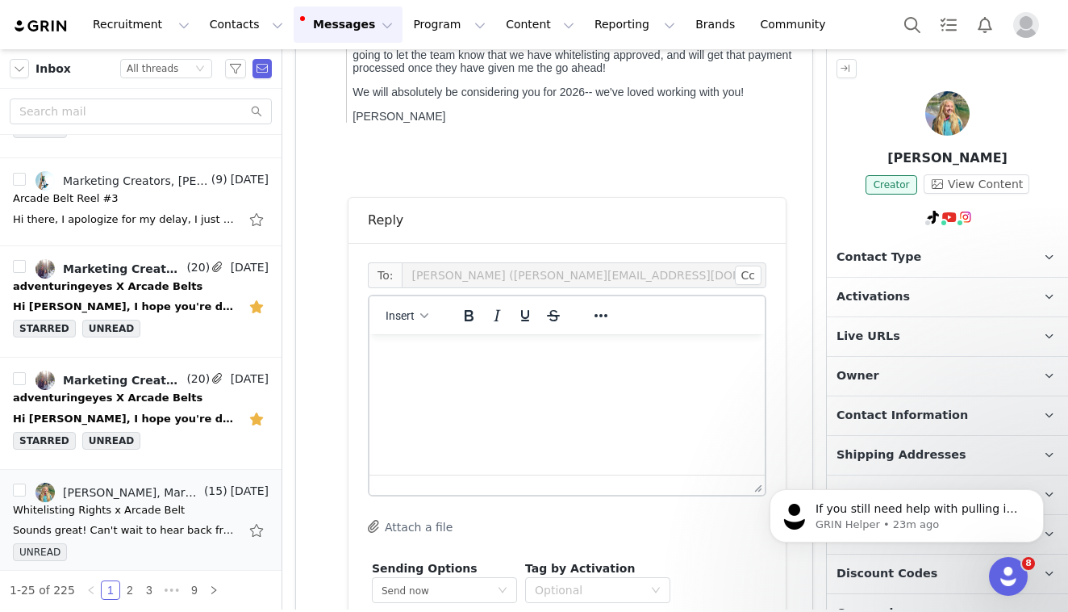
click at [502, 378] on html at bounding box center [567, 356] width 395 height 44
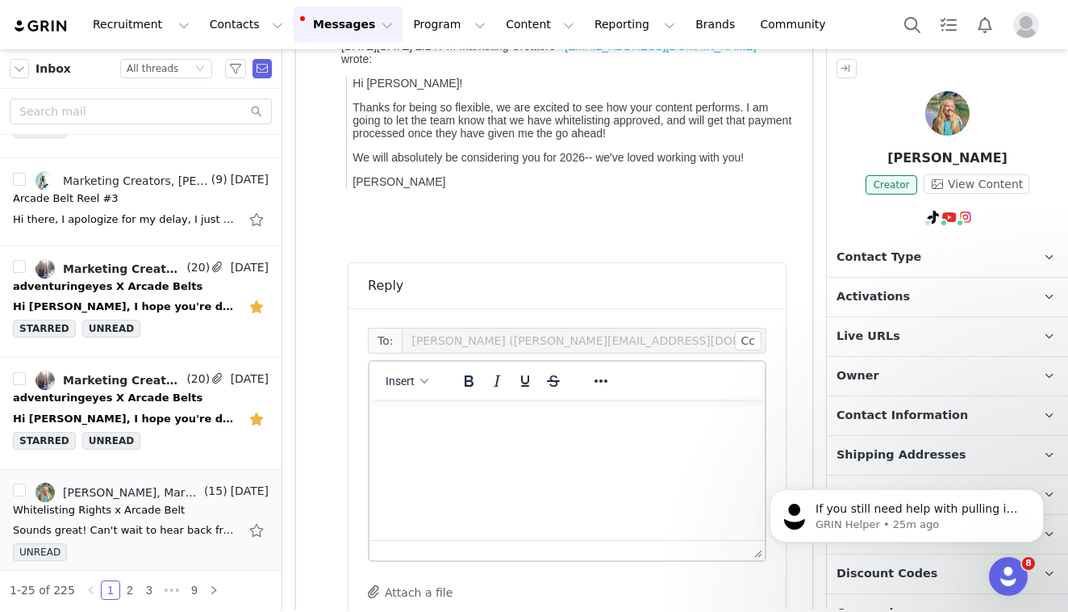
scroll to position [263, 0]
